Goal: Information Seeking & Learning: Find specific fact

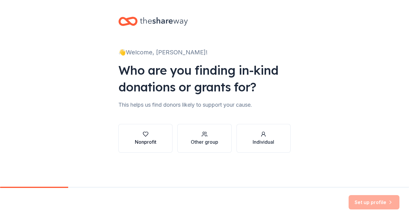
click at [155, 138] on div "Nonprofit" at bounding box center [146, 141] width 22 height 7
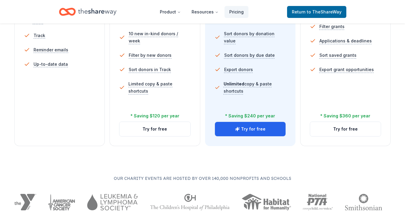
scroll to position [228, 0]
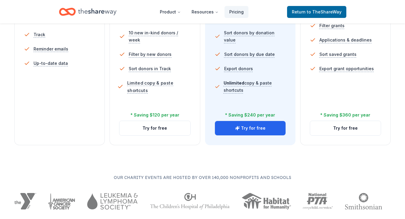
click at [147, 79] on span "Limited copy & paste shortcuts" at bounding box center [159, 86] width 65 height 15
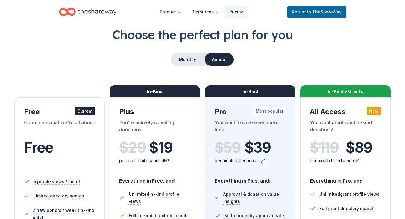
scroll to position [0, 0]
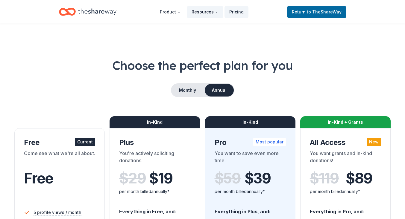
click at [217, 13] on icon "Main" at bounding box center [217, 12] width 4 height 4
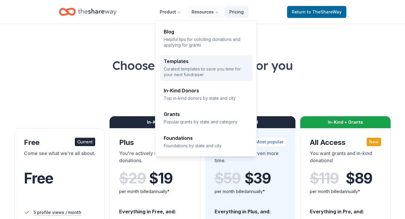
click at [242, 72] on p "Curated templates to save you time for your next fundraiser" at bounding box center [206, 72] width 85 height 12
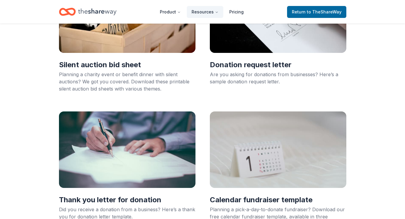
scroll to position [109, 0]
click at [209, 16] on button "Resources" at bounding box center [205, 12] width 36 height 12
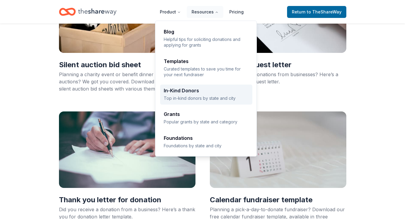
click at [223, 100] on p "Top in-kind donors by state and city" at bounding box center [206, 98] width 85 height 6
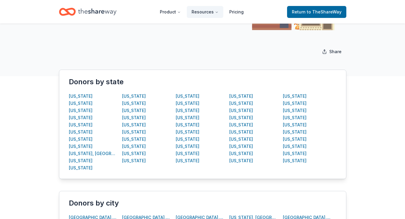
scroll to position [76, 0]
click at [244, 102] on div "[US_STATE]" at bounding box center [241, 103] width 24 height 7
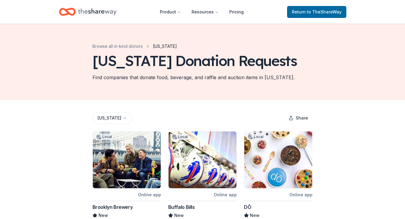
click at [21, 13] on header "Product Resources Pricing Return to TheShareWay" at bounding box center [202, 12] width 405 height 24
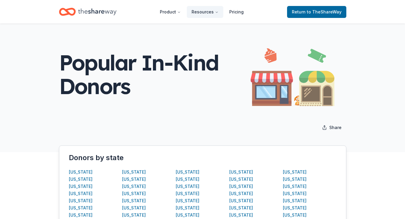
scroll to position [80, 0]
